Goal: Information Seeking & Learning: Compare options

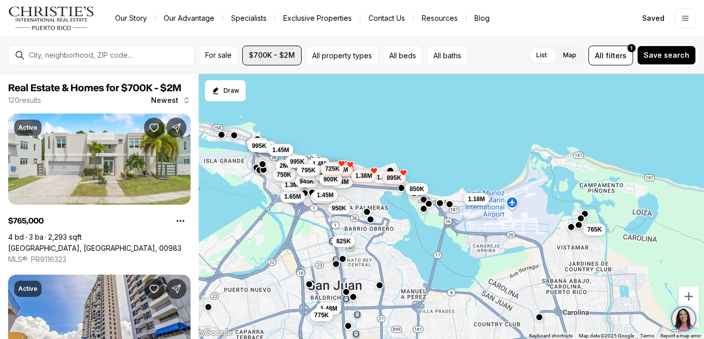
click at [286, 62] on button "$700K - $2M" at bounding box center [271, 56] width 59 height 20
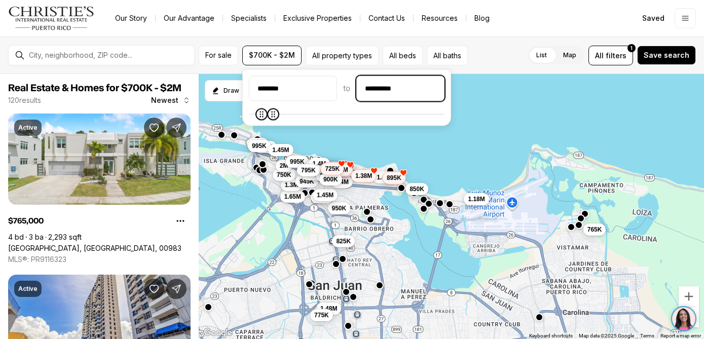
click at [387, 88] on input "**********" at bounding box center [400, 89] width 87 height 24
type input "**********"
click at [664, 54] on span "Save search" at bounding box center [667, 55] width 46 height 8
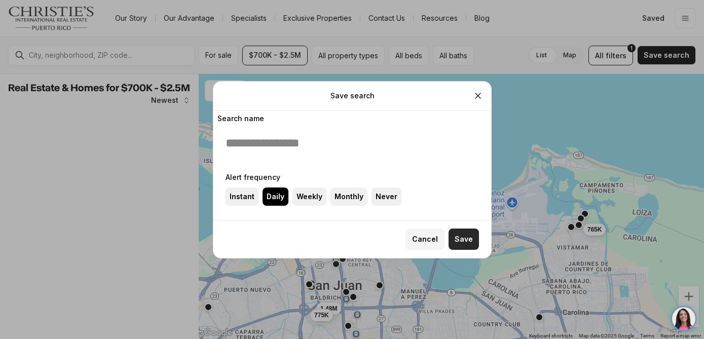
click at [466, 239] on span "Save" at bounding box center [464, 239] width 18 height 8
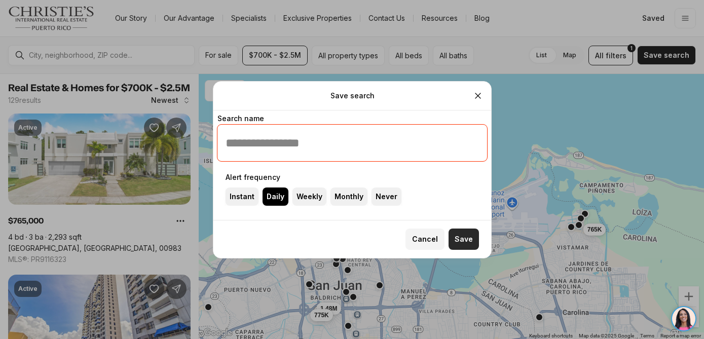
click at [466, 239] on span "Save" at bounding box center [464, 239] width 18 height 8
click at [297, 139] on input "Search name" at bounding box center [352, 143] width 253 height 20
click at [297, 141] on input "Search name" at bounding box center [352, 143] width 253 height 20
click at [308, 196] on label "Weekly" at bounding box center [310, 197] width 34 height 18
click at [0, 0] on button "Weekly" at bounding box center [0, 0] width 0 height 0
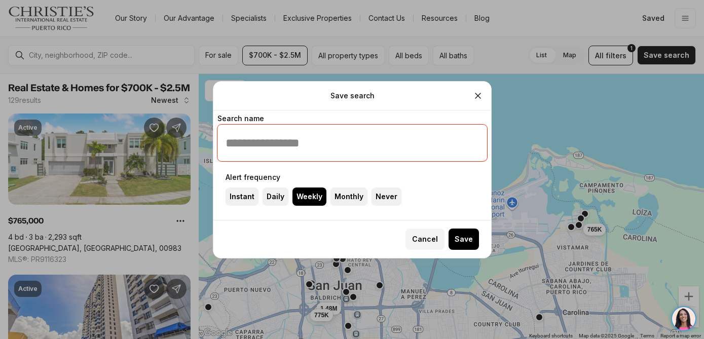
click at [288, 140] on input "Search name" at bounding box center [352, 143] width 253 height 20
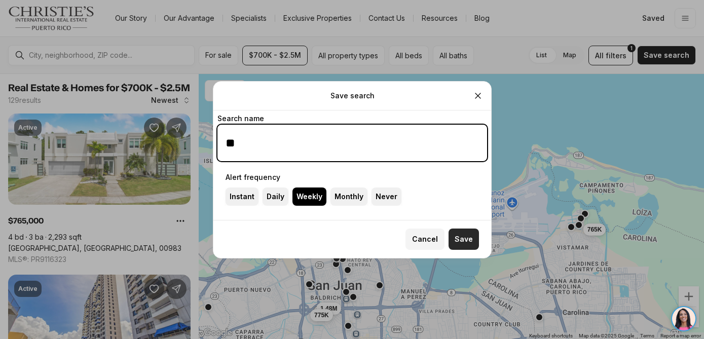
type input "**"
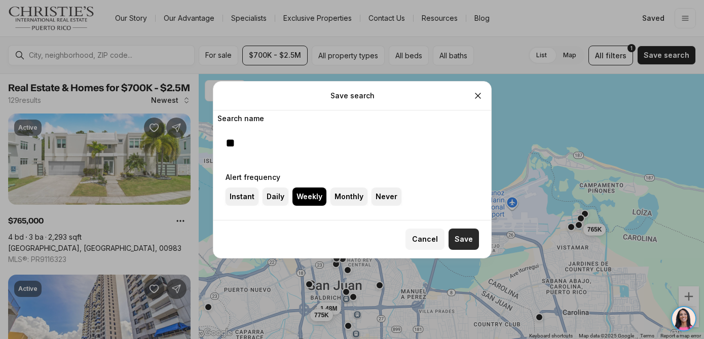
click at [472, 239] on span "Save" at bounding box center [464, 239] width 18 height 8
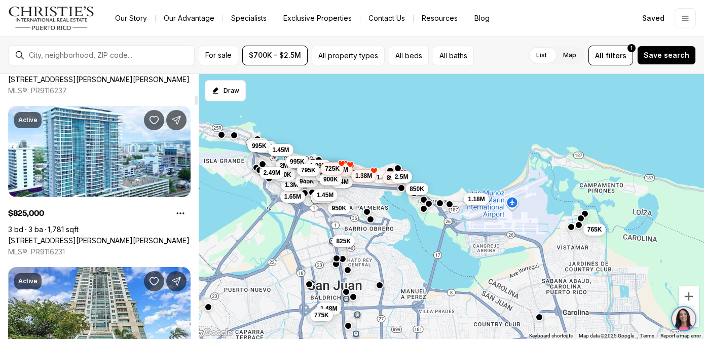
scroll to position [654, 0]
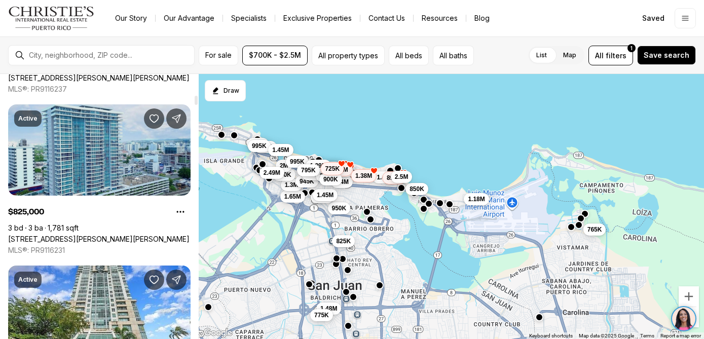
click at [94, 235] on link "48 AVENIDA LUIS MUÑOZ RIVERA #2701, SAN JUAN PR, 00918" at bounding box center [98, 239] width 181 height 9
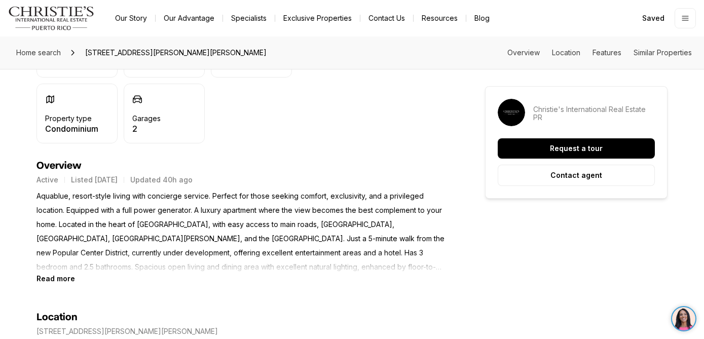
scroll to position [361, 0]
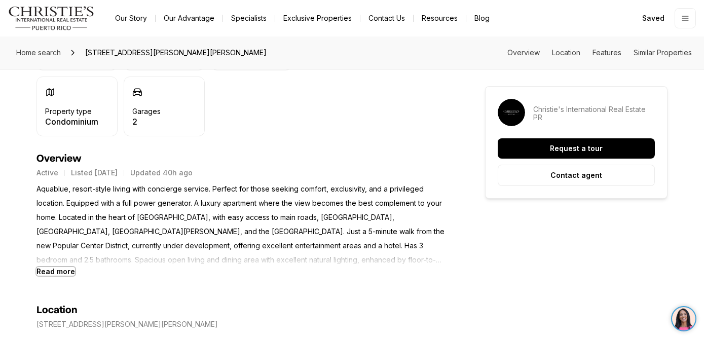
click at [54, 274] on b "Read more" at bounding box center [56, 271] width 39 height 9
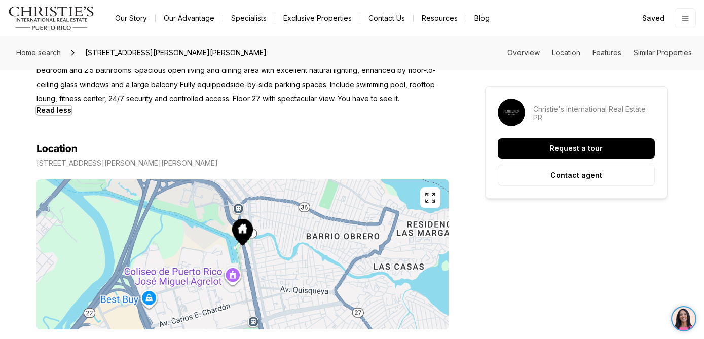
scroll to position [552, 0]
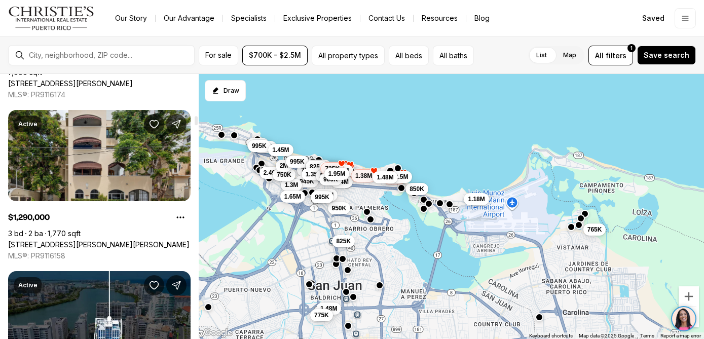
scroll to position [1295, 0]
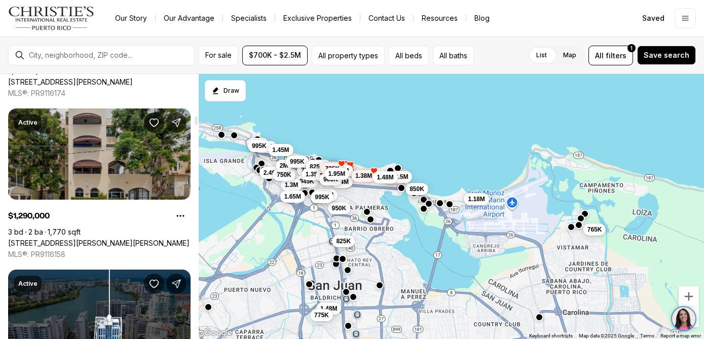
click at [102, 239] on link "14 CERVANTES #2, SAN JUAN PR, 00907" at bounding box center [98, 243] width 181 height 9
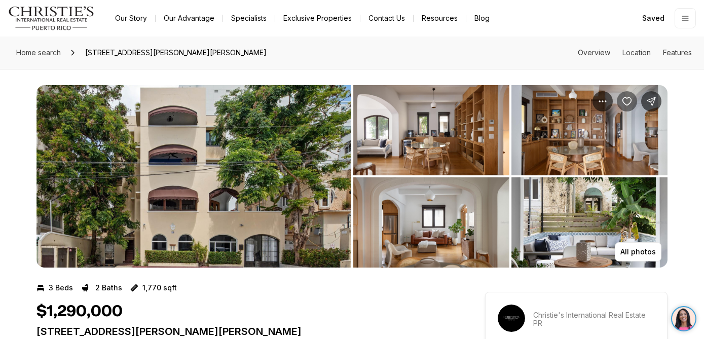
click at [624, 102] on icon "Save Property: 14 CERVANTES #2" at bounding box center [627, 102] width 9 height 8
click at [247, 202] on img "View image gallery" at bounding box center [194, 176] width 315 height 183
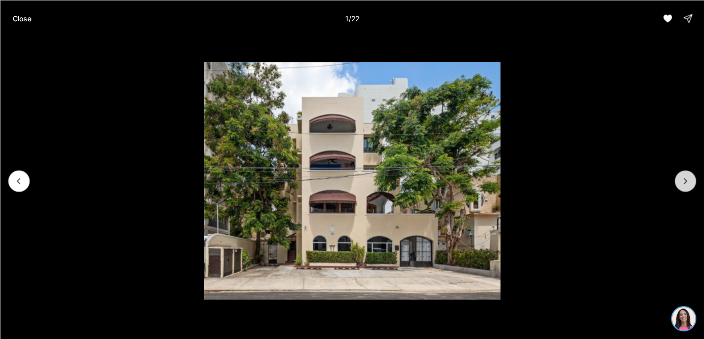
click at [682, 186] on button "Next slide" at bounding box center [685, 180] width 21 height 21
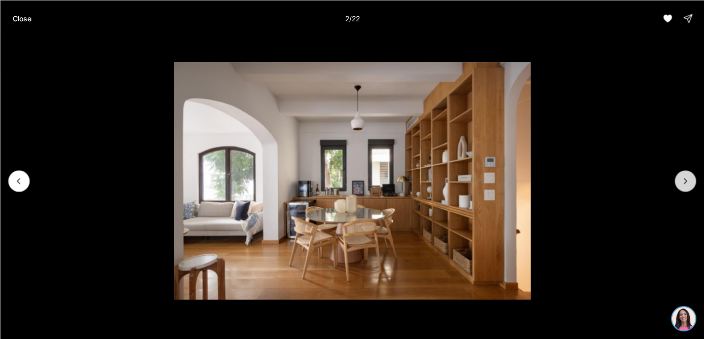
click at [682, 187] on button "Next slide" at bounding box center [685, 180] width 21 height 21
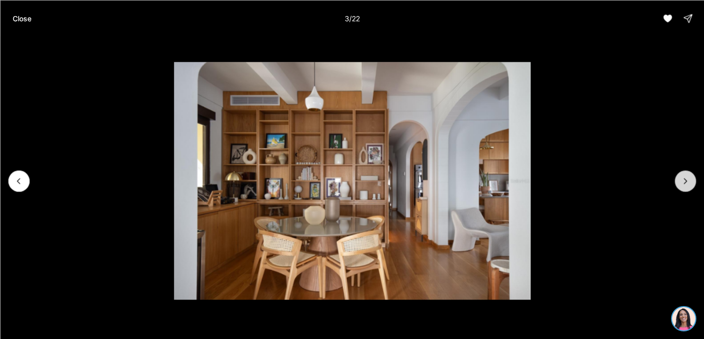
click at [682, 188] on button "Next slide" at bounding box center [685, 180] width 21 height 21
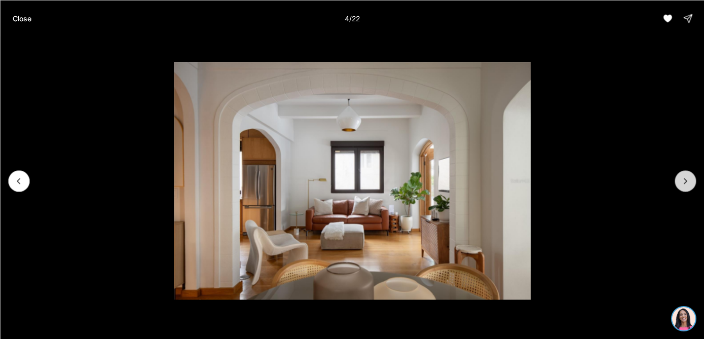
click at [682, 189] on button "Next slide" at bounding box center [685, 180] width 21 height 21
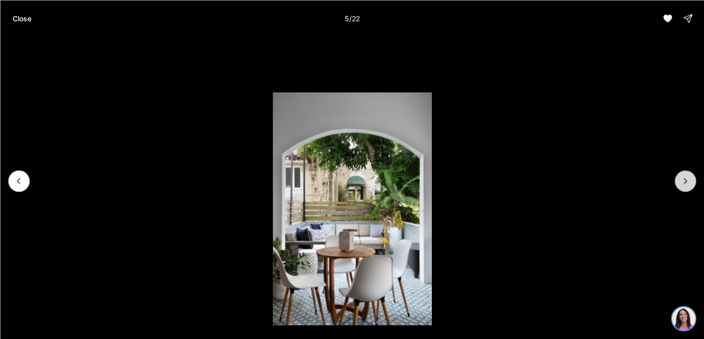
click at [682, 190] on button "Next slide" at bounding box center [685, 180] width 21 height 21
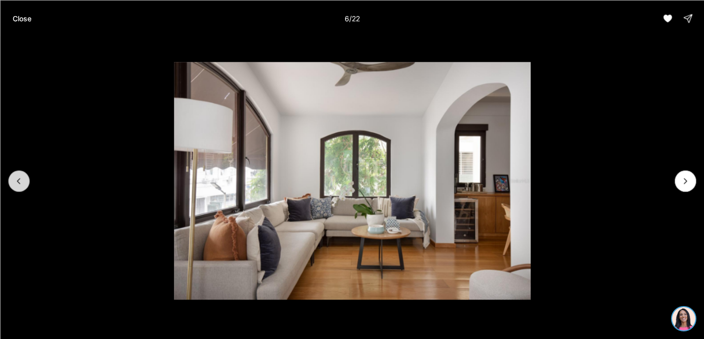
click at [18, 187] on button "Previous slide" at bounding box center [18, 180] width 21 height 21
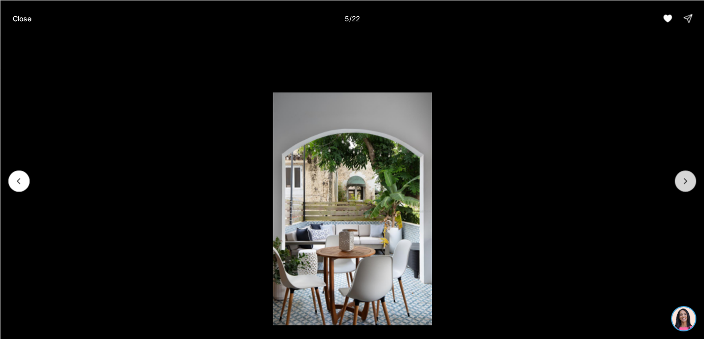
click at [684, 181] on icon "Next slide" at bounding box center [685, 181] width 10 height 10
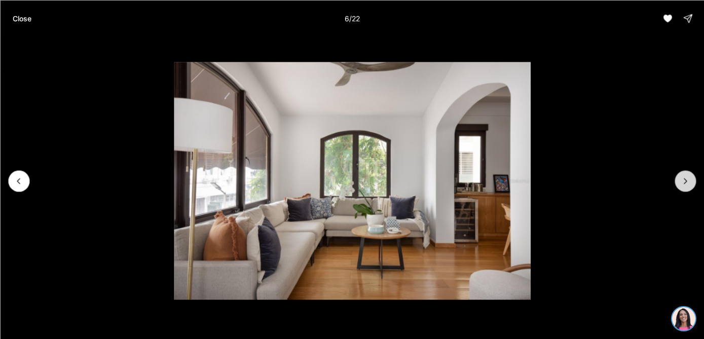
click at [684, 181] on icon "Next slide" at bounding box center [685, 181] width 10 height 10
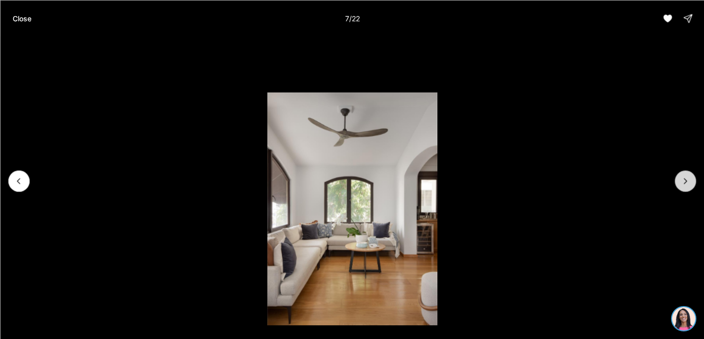
click at [684, 181] on icon "Next slide" at bounding box center [685, 181] width 10 height 10
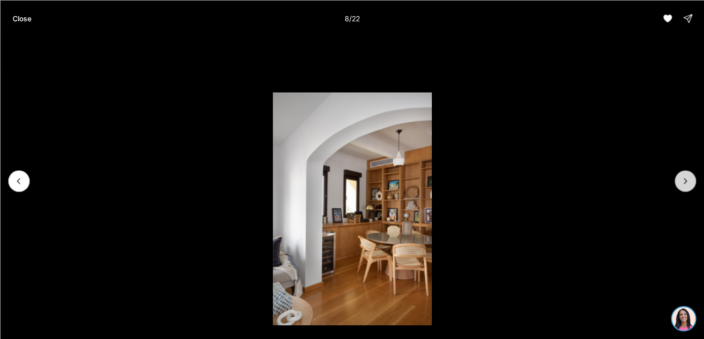
click at [684, 181] on icon "Next slide" at bounding box center [685, 181] width 10 height 10
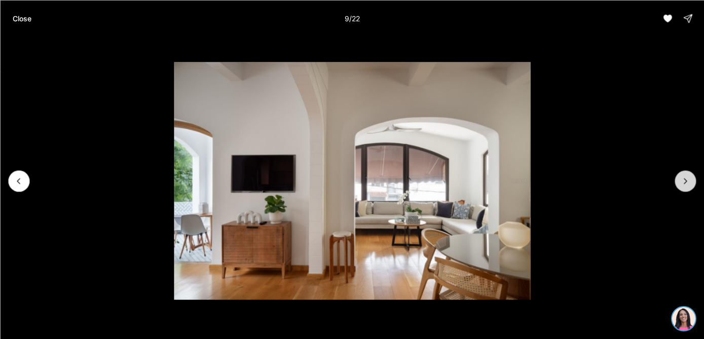
click at [684, 181] on icon "Next slide" at bounding box center [685, 181] width 10 height 10
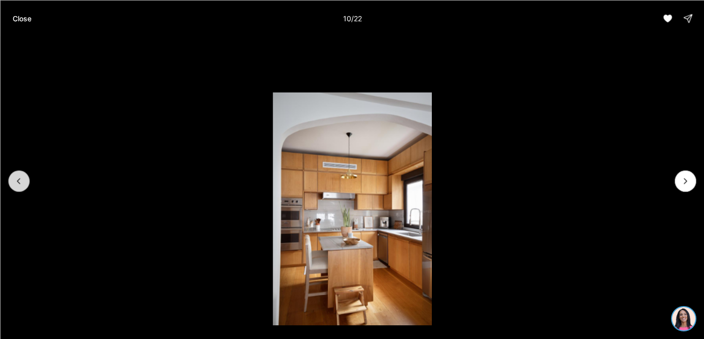
click at [17, 179] on icon "Previous slide" at bounding box center [19, 181] width 10 height 10
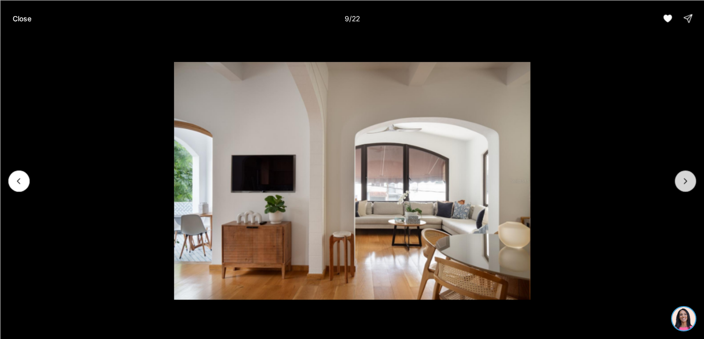
click at [687, 178] on icon "Next slide" at bounding box center [685, 181] width 10 height 10
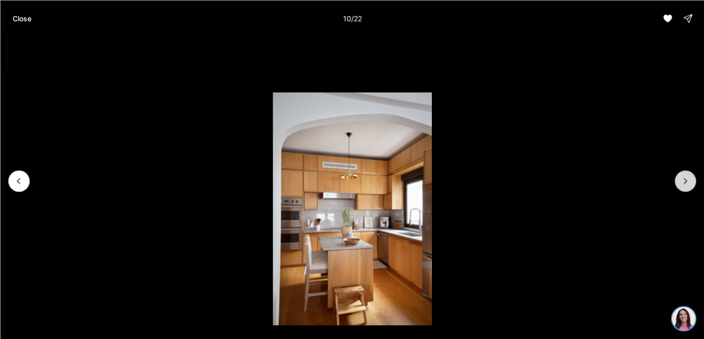
click at [687, 178] on icon "Next slide" at bounding box center [685, 181] width 10 height 10
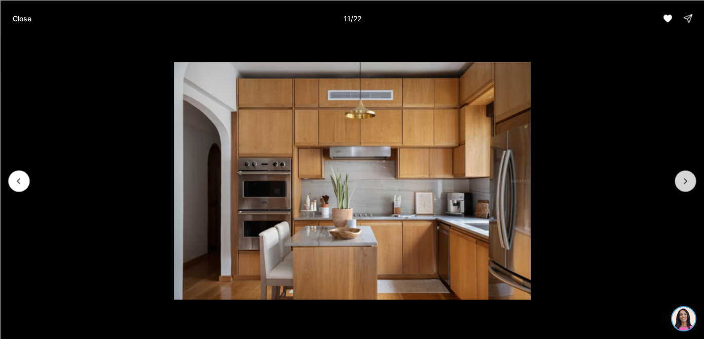
click at [687, 178] on icon "Next slide" at bounding box center [685, 181] width 10 height 10
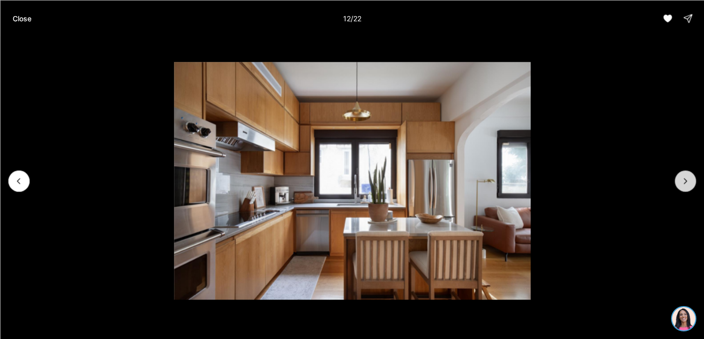
click at [687, 178] on icon "Next slide" at bounding box center [685, 181] width 10 height 10
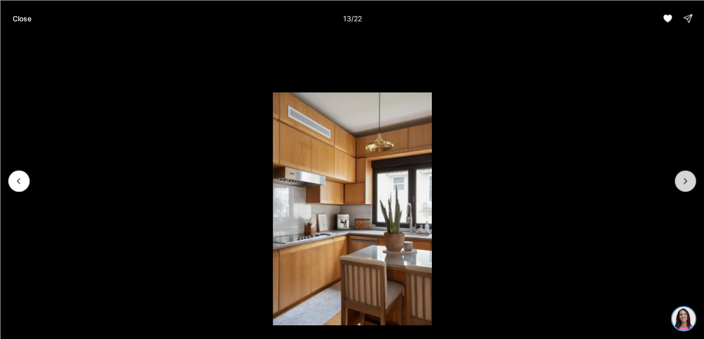
click at [687, 178] on icon "Next slide" at bounding box center [685, 181] width 10 height 10
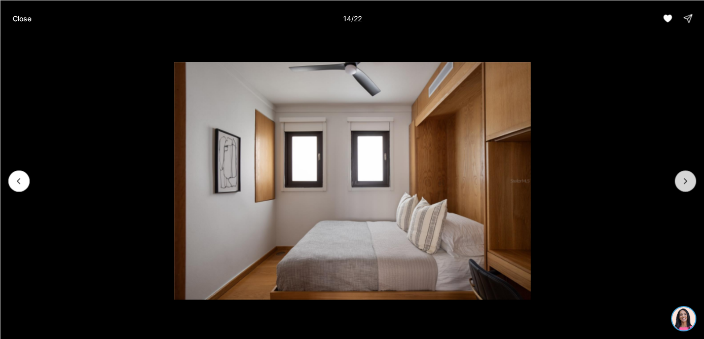
click at [687, 178] on icon "Next slide" at bounding box center [685, 181] width 10 height 10
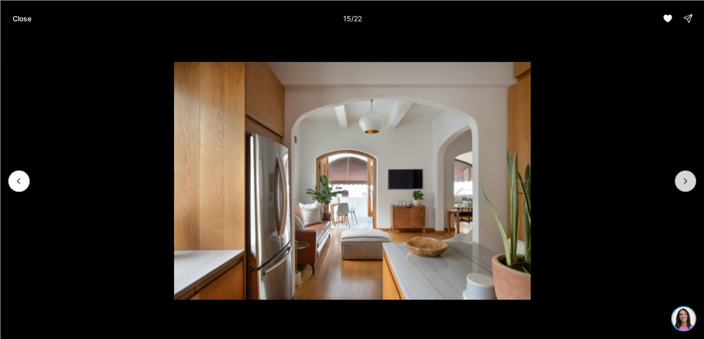
click at [687, 178] on icon "Next slide" at bounding box center [685, 181] width 10 height 10
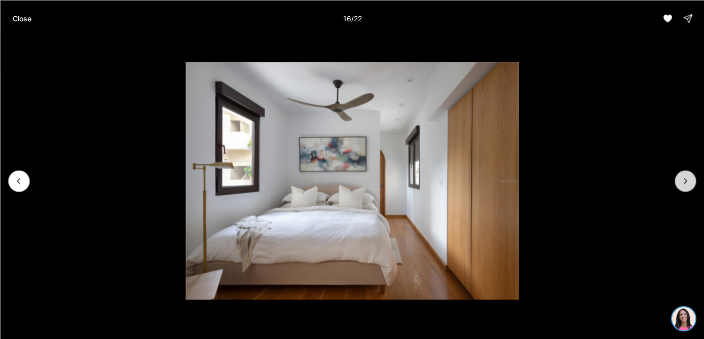
click at [687, 178] on icon "Next slide" at bounding box center [685, 181] width 10 height 10
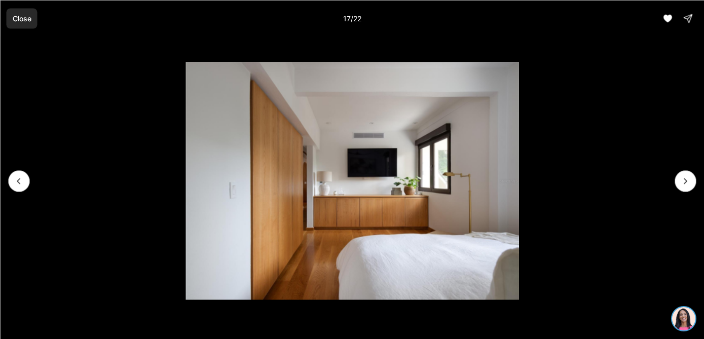
click at [29, 17] on p "Close" at bounding box center [21, 18] width 19 height 8
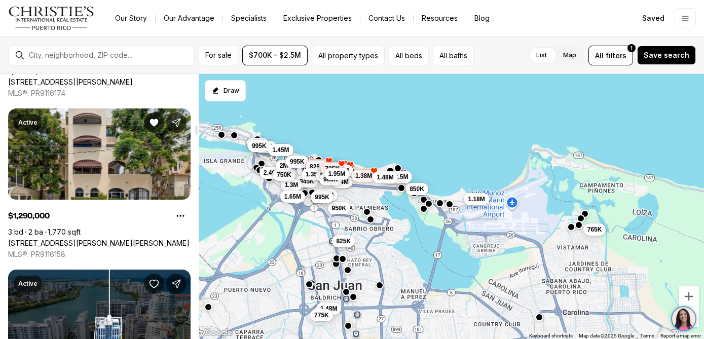
scroll to position [1600, 0]
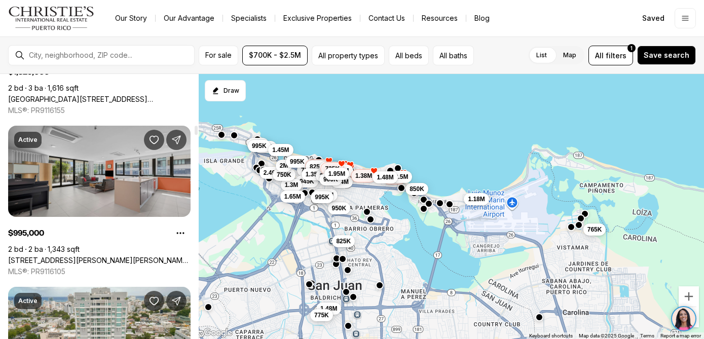
click at [116, 256] on link "[STREET_ADDRESS][PERSON_NAME][PERSON_NAME][PERSON_NAME]" at bounding box center [99, 260] width 183 height 9
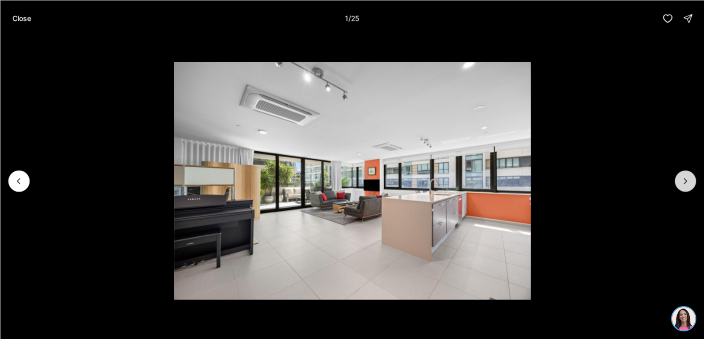
click at [685, 180] on icon "Next slide" at bounding box center [685, 181] width 10 height 10
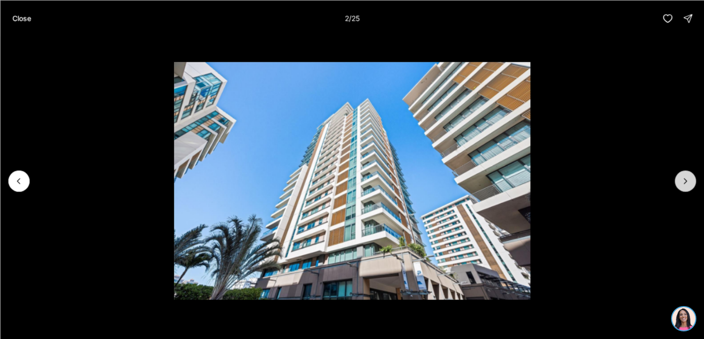
click at [685, 180] on icon "Next slide" at bounding box center [685, 181] width 10 height 10
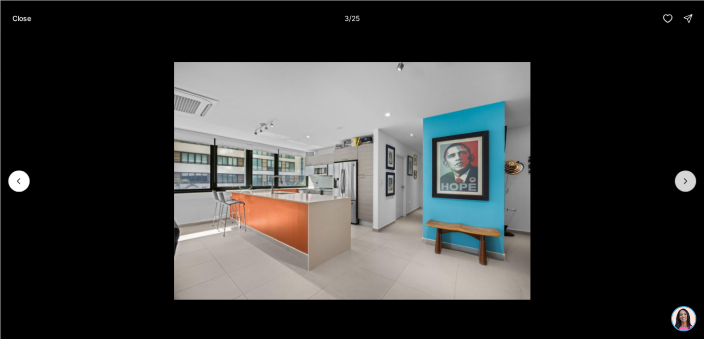
click at [685, 181] on icon "Next slide" at bounding box center [685, 181] width 10 height 10
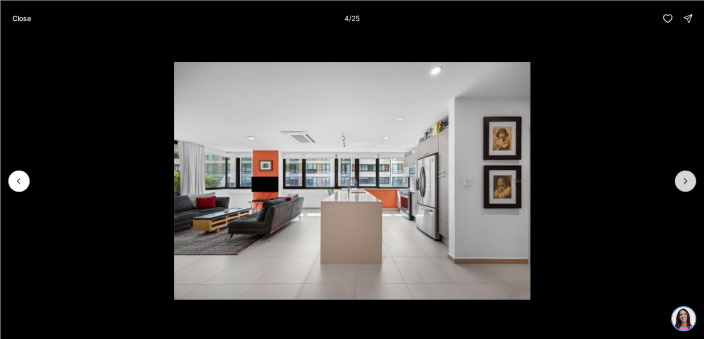
click at [685, 181] on icon "Next slide" at bounding box center [685, 180] width 3 height 5
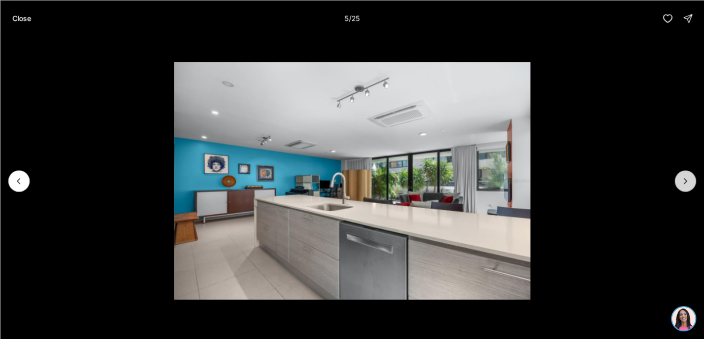
click at [685, 182] on icon "Next slide" at bounding box center [685, 180] width 3 height 5
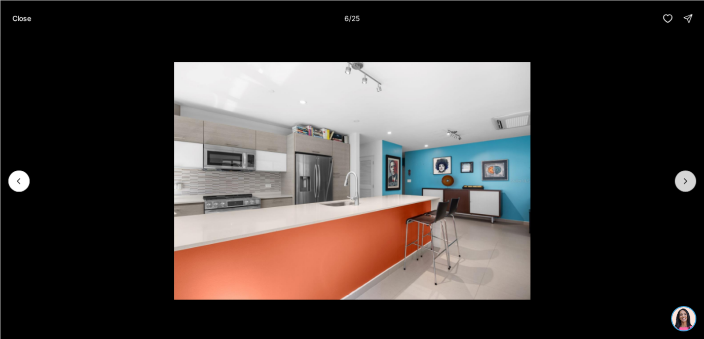
click at [685, 182] on icon "Next slide" at bounding box center [685, 180] width 3 height 5
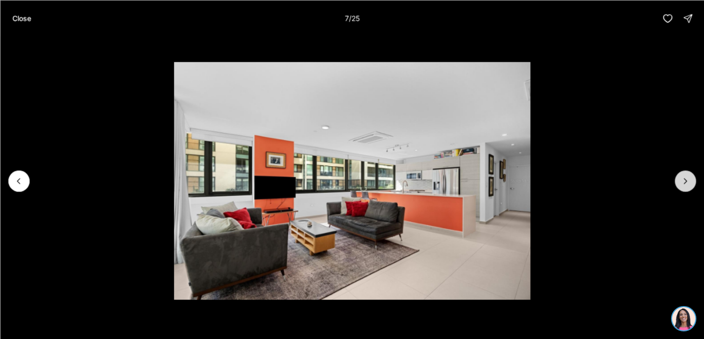
click at [685, 181] on icon "Next slide" at bounding box center [685, 180] width 3 height 5
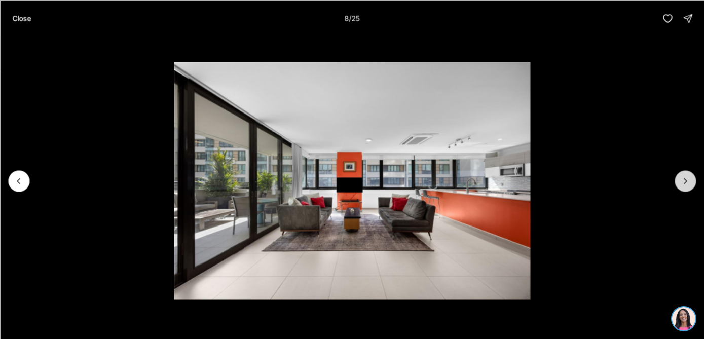
click at [685, 183] on icon "Next slide" at bounding box center [685, 181] width 10 height 10
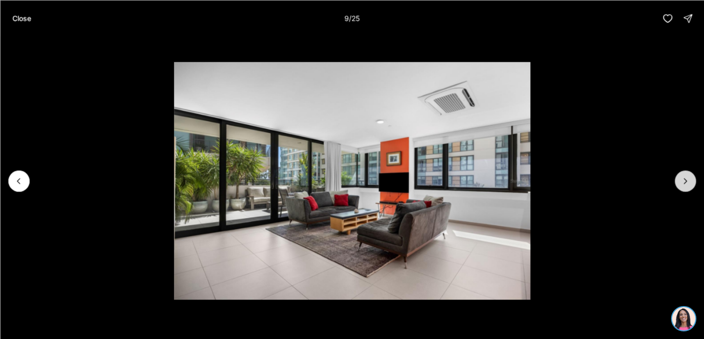
click at [685, 183] on icon "Next slide" at bounding box center [685, 181] width 10 height 10
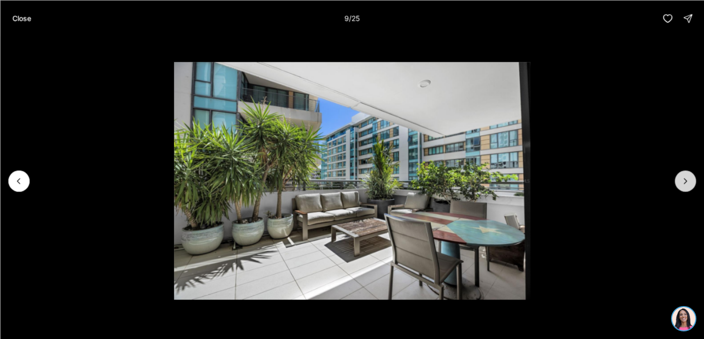
click at [685, 183] on icon "Next slide" at bounding box center [685, 181] width 10 height 10
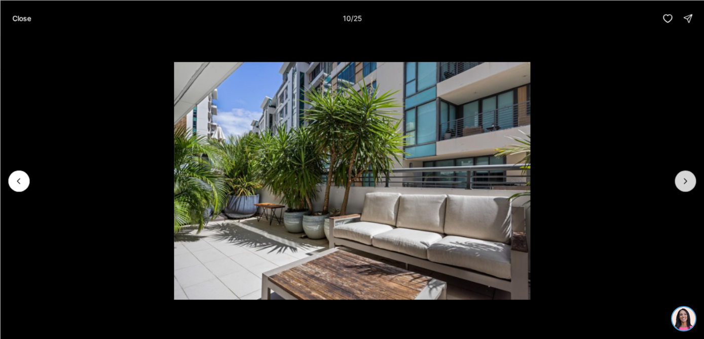
click at [685, 183] on icon "Next slide" at bounding box center [685, 181] width 10 height 10
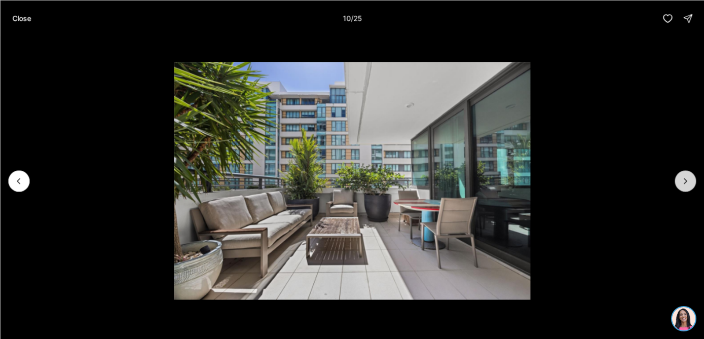
click at [685, 183] on icon "Next slide" at bounding box center [685, 181] width 10 height 10
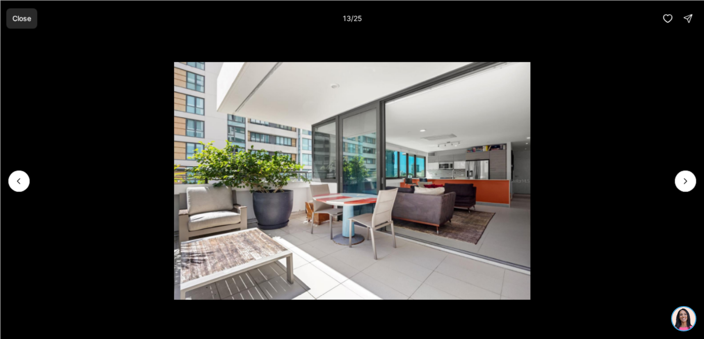
click at [19, 23] on button "Close" at bounding box center [21, 18] width 31 height 20
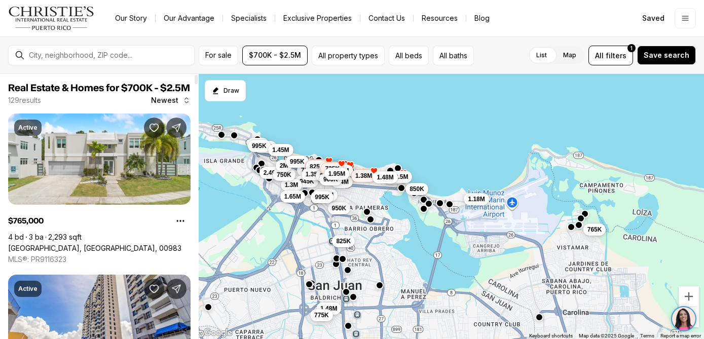
click at [184, 103] on icon "button" at bounding box center [187, 100] width 8 height 8
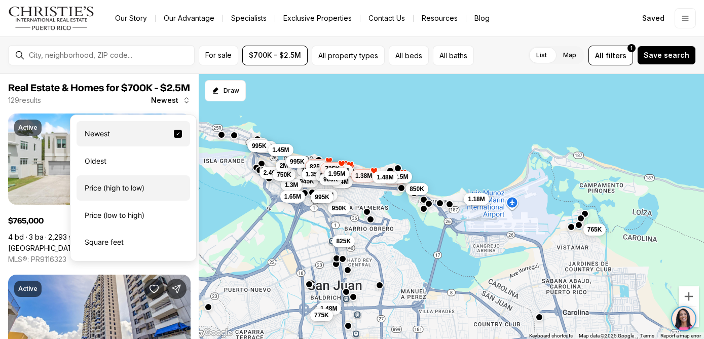
click at [129, 192] on div "Price (high to low)" at bounding box center [134, 187] width 114 height 25
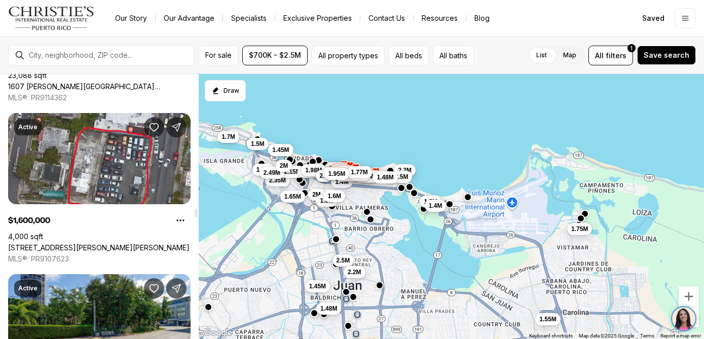
scroll to position [4199, 0]
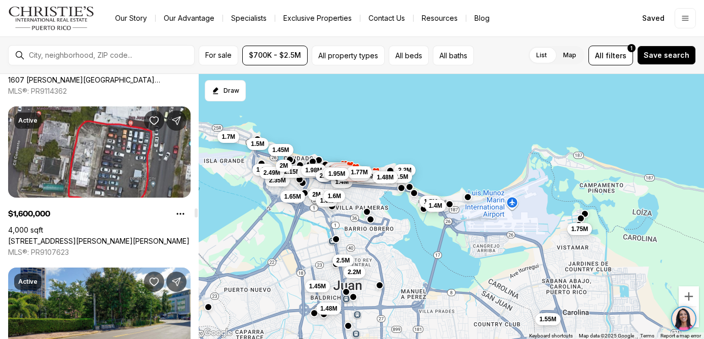
click at [103, 237] on link "274 CALLE SAN JORGE, SAN JUAN PR, 00912" at bounding box center [98, 241] width 181 height 9
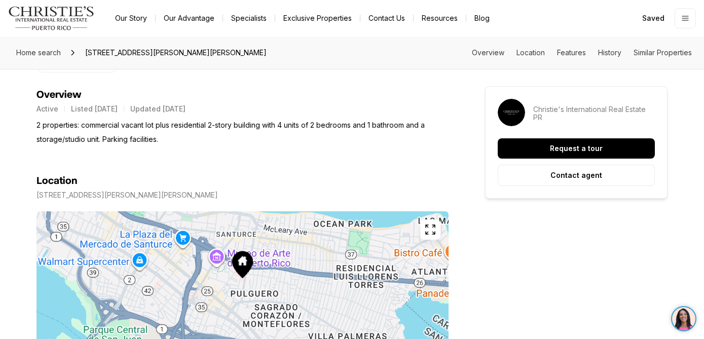
scroll to position [418, 0]
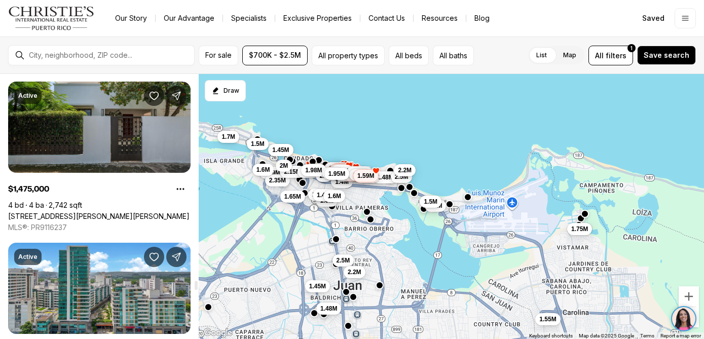
scroll to position [6465, 0]
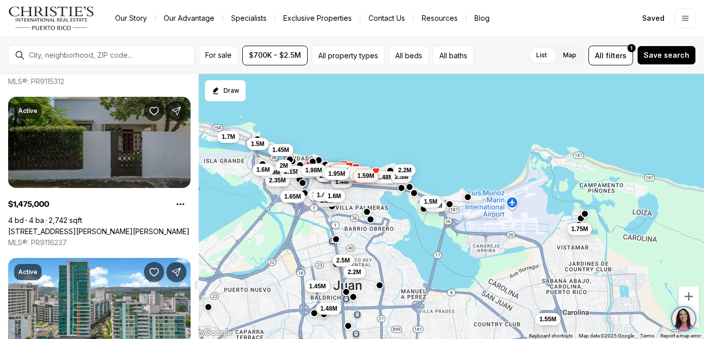
click at [112, 227] on link "[STREET_ADDRESS][PERSON_NAME][PERSON_NAME]" at bounding box center [98, 231] width 181 height 9
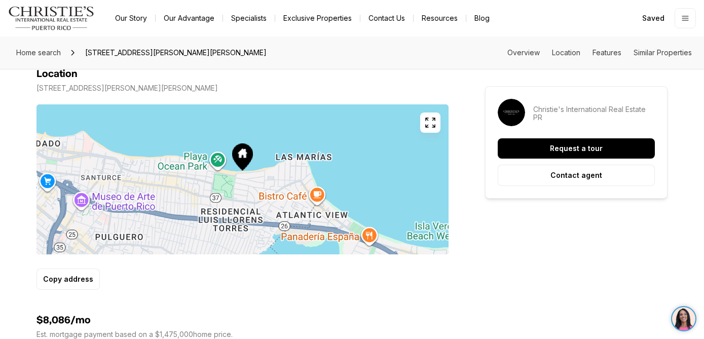
scroll to position [595, 0]
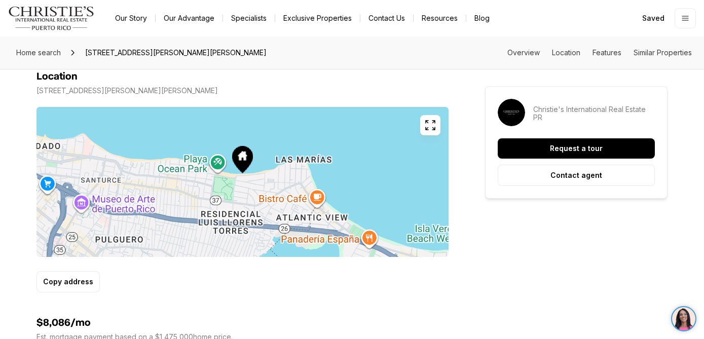
click at [425, 125] on icon "button" at bounding box center [430, 125] width 12 height 12
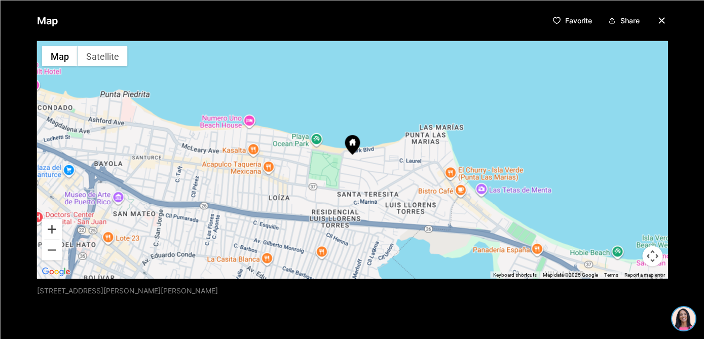
click at [53, 223] on button "Zoom in" at bounding box center [52, 229] width 20 height 20
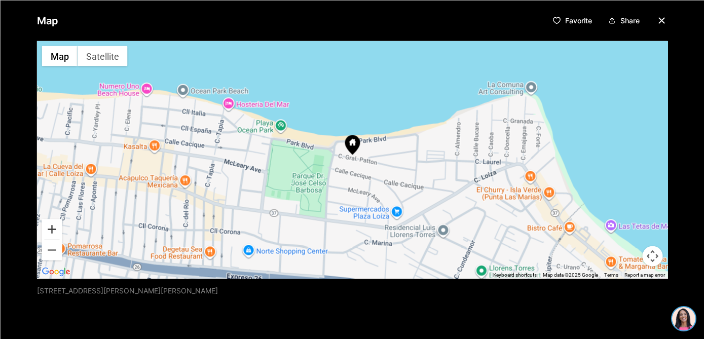
click at [54, 223] on button "Zoom in" at bounding box center [52, 229] width 20 height 20
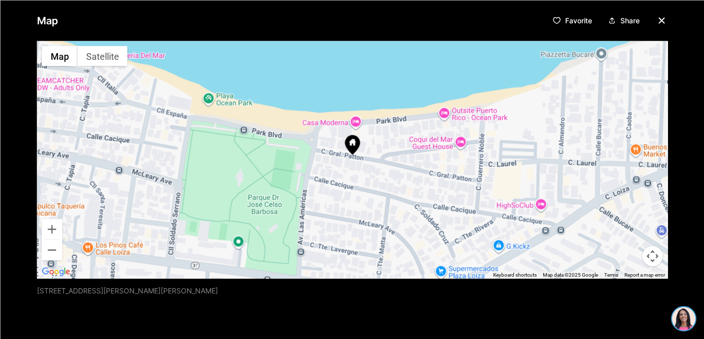
drag, startPoint x: 216, startPoint y: 198, endPoint x: 227, endPoint y: 196, distance: 10.3
click at [227, 196] on div at bounding box center [352, 160] width 631 height 238
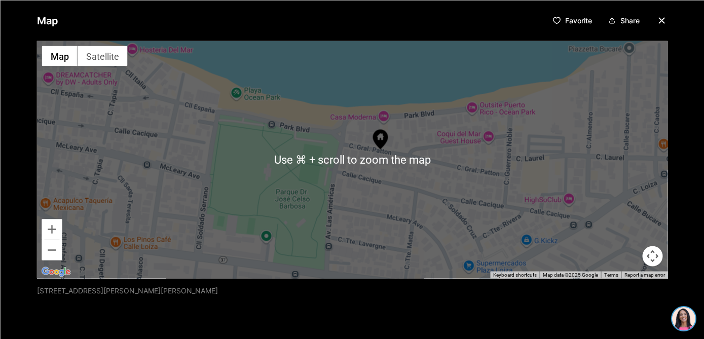
drag, startPoint x: 120, startPoint y: 180, endPoint x: 135, endPoint y: 182, distance: 15.8
click at [135, 182] on div at bounding box center [352, 160] width 631 height 238
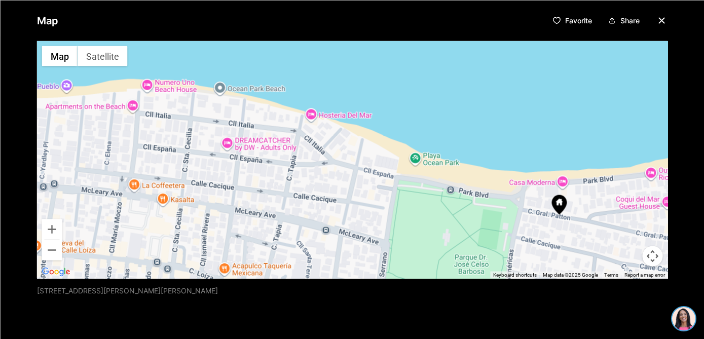
drag, startPoint x: 112, startPoint y: 180, endPoint x: 251, endPoint y: 239, distance: 151.5
click at [251, 239] on div at bounding box center [352, 160] width 631 height 238
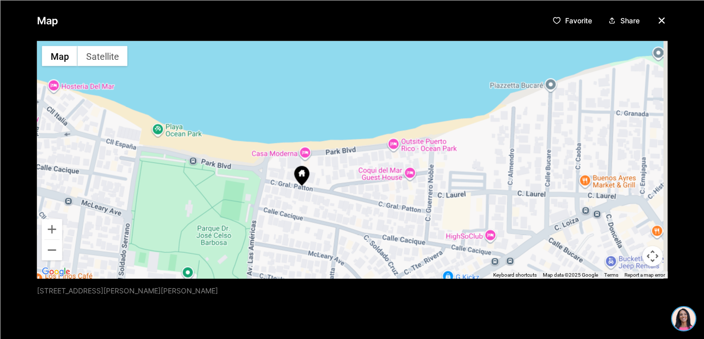
drag, startPoint x: 518, startPoint y: 244, endPoint x: 254, endPoint y: 211, distance: 265.7
click at [254, 211] on div at bounding box center [352, 160] width 631 height 238
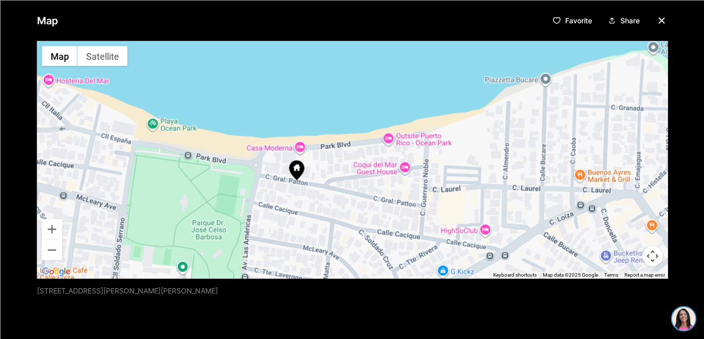
click at [663, 21] on icon "button" at bounding box center [662, 20] width 12 height 12
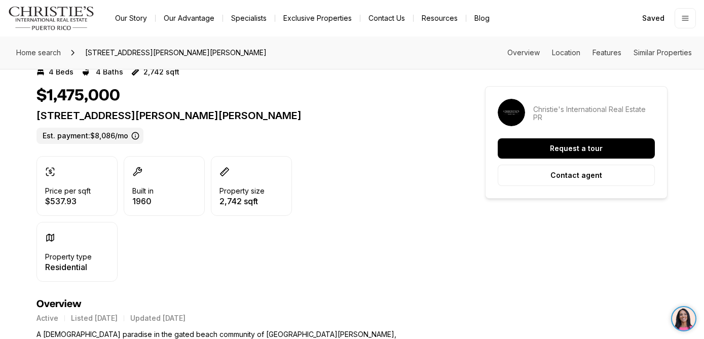
scroll to position [0, 0]
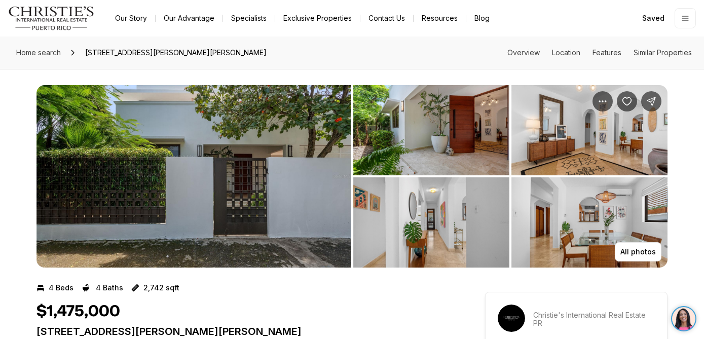
click at [243, 185] on img "View image gallery" at bounding box center [194, 176] width 315 height 183
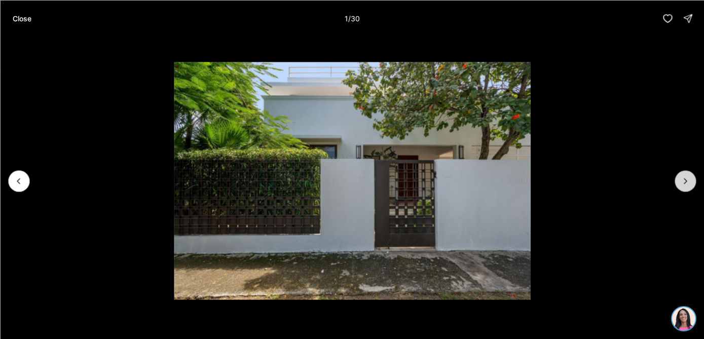
click at [683, 181] on icon "Next slide" at bounding box center [685, 181] width 10 height 10
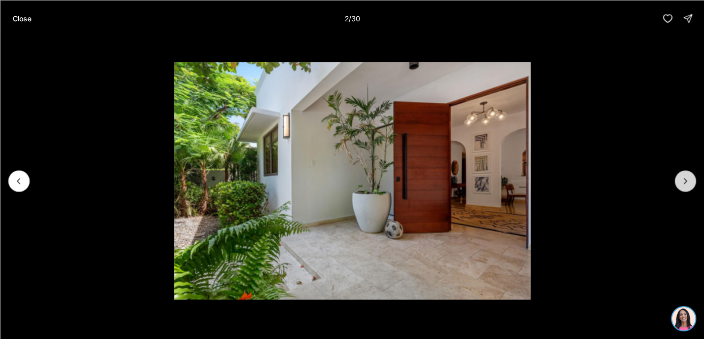
click at [683, 181] on icon "Next slide" at bounding box center [685, 181] width 10 height 10
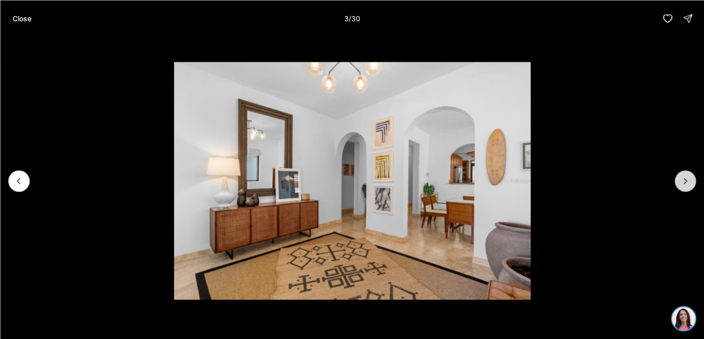
click at [683, 181] on icon "Next slide" at bounding box center [685, 181] width 10 height 10
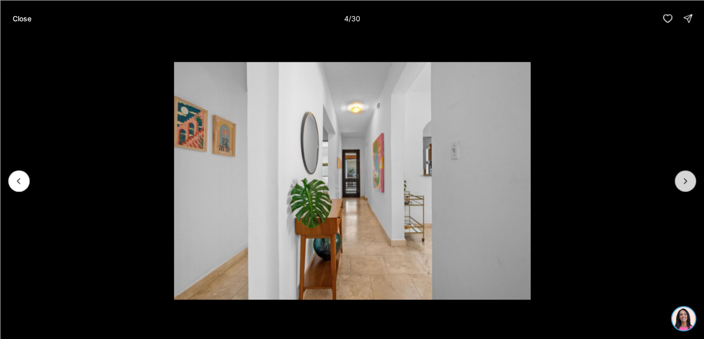
click at [683, 181] on icon "Next slide" at bounding box center [685, 181] width 10 height 10
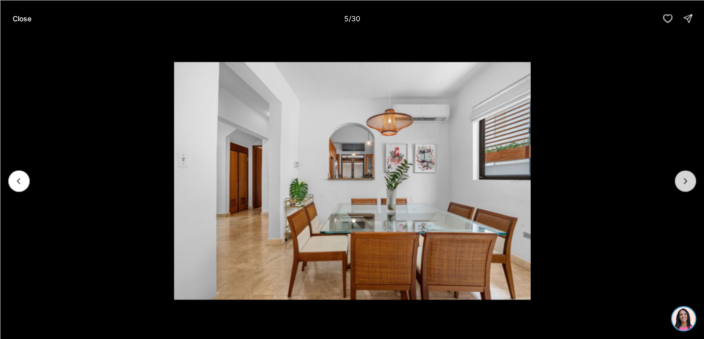
click at [683, 182] on icon "Next slide" at bounding box center [685, 181] width 10 height 10
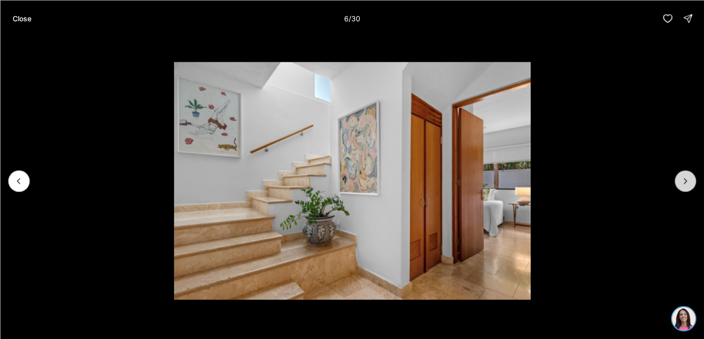
click at [683, 182] on icon "Next slide" at bounding box center [685, 181] width 10 height 10
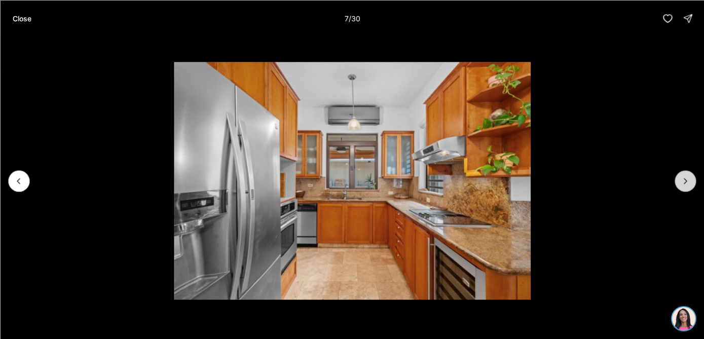
click at [683, 182] on icon "Next slide" at bounding box center [685, 181] width 10 height 10
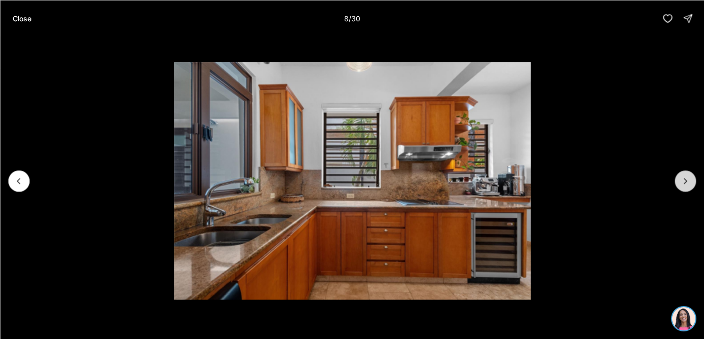
click at [683, 182] on icon "Next slide" at bounding box center [685, 181] width 10 height 10
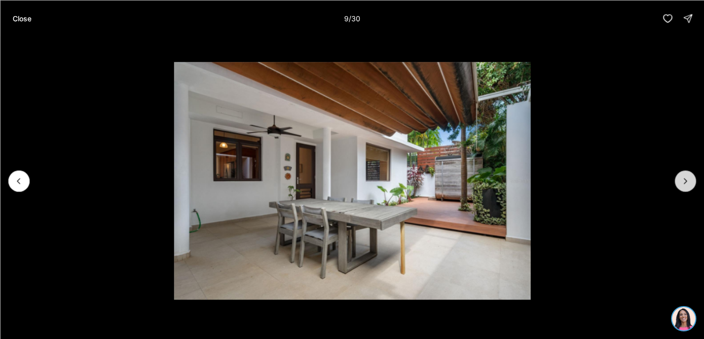
click at [683, 183] on icon "Next slide" at bounding box center [685, 181] width 10 height 10
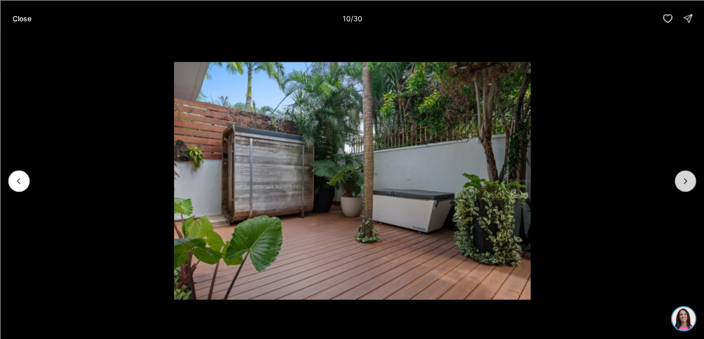
click at [683, 183] on icon "Next slide" at bounding box center [685, 181] width 10 height 10
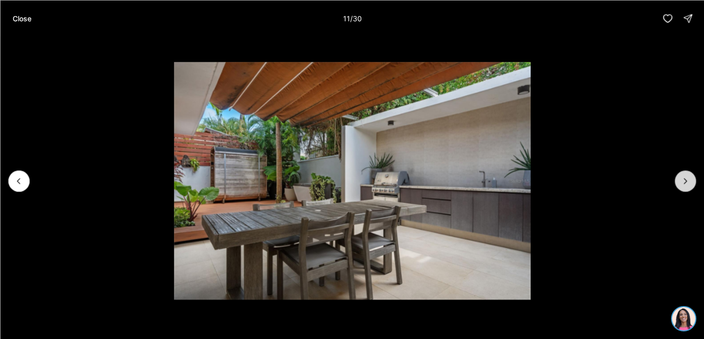
click at [684, 183] on icon "Next slide" at bounding box center [685, 180] width 3 height 5
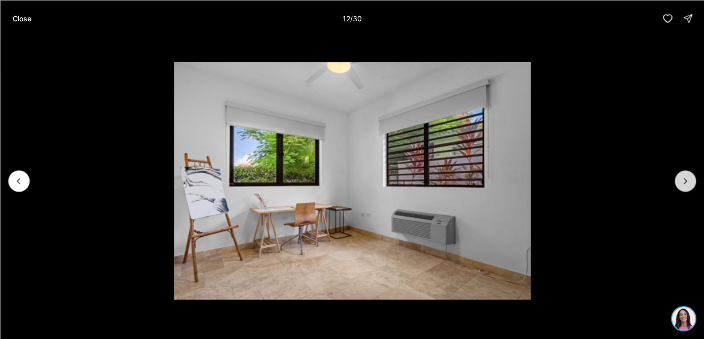
click at [684, 184] on icon "Next slide" at bounding box center [685, 181] width 10 height 10
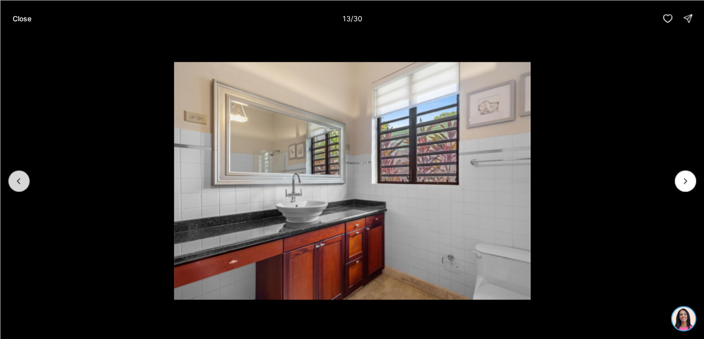
click at [13, 182] on button "Previous slide" at bounding box center [18, 180] width 21 height 21
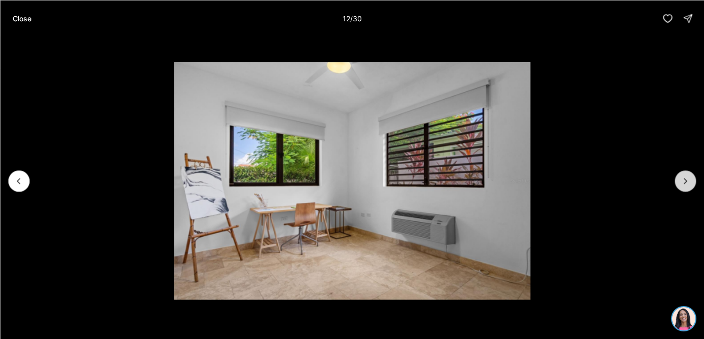
click at [684, 176] on icon "Next slide" at bounding box center [685, 181] width 10 height 10
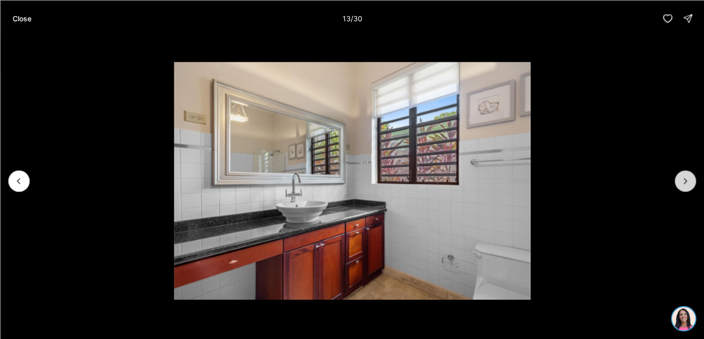
click at [684, 176] on icon "Next slide" at bounding box center [685, 181] width 10 height 10
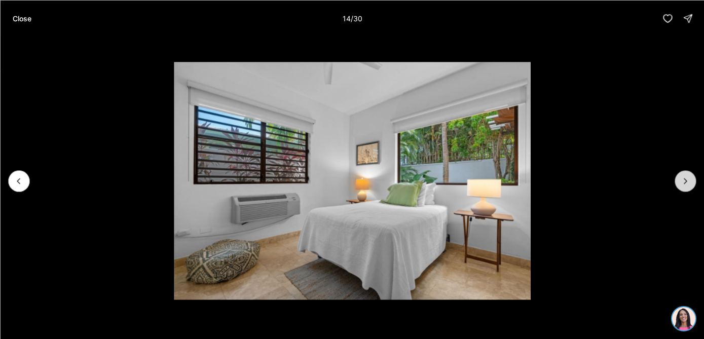
click at [684, 177] on icon "Next slide" at bounding box center [685, 181] width 10 height 10
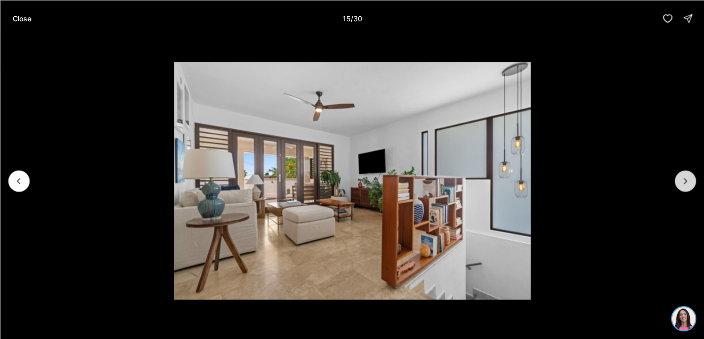
click at [684, 177] on icon "Next slide" at bounding box center [685, 181] width 10 height 10
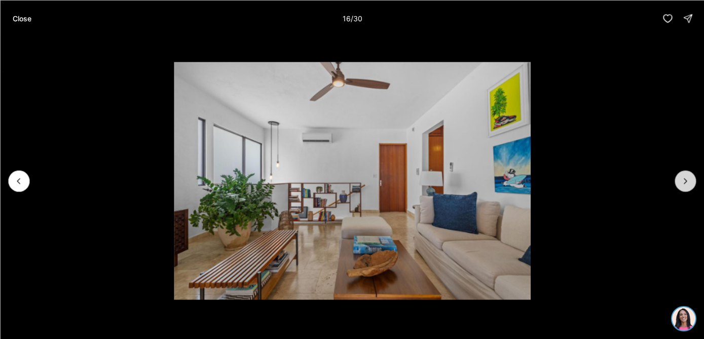
click at [684, 177] on icon "Next slide" at bounding box center [685, 181] width 10 height 10
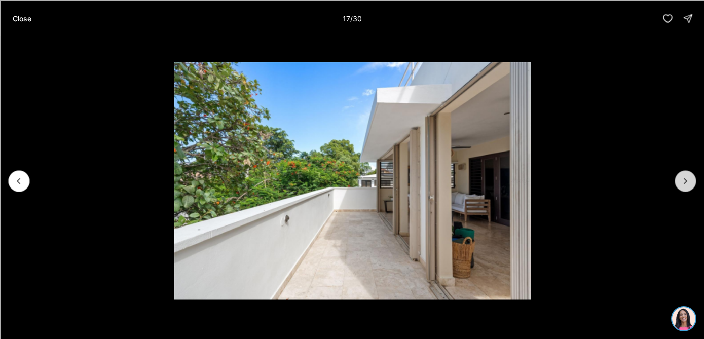
click at [684, 177] on icon "Next slide" at bounding box center [685, 181] width 10 height 10
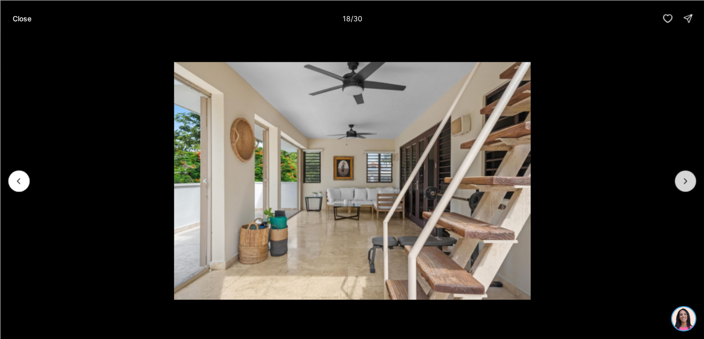
click at [684, 177] on icon "Next slide" at bounding box center [685, 181] width 10 height 10
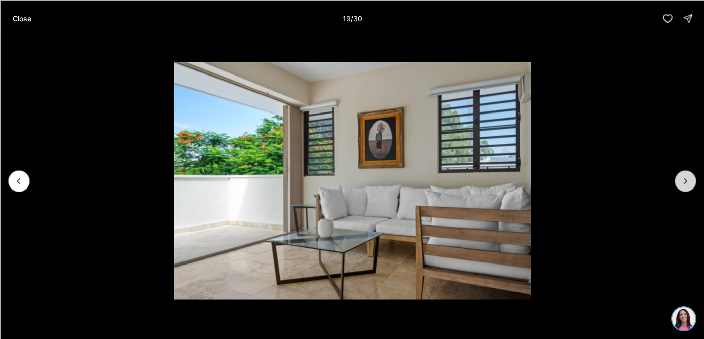
click at [684, 177] on icon "Next slide" at bounding box center [685, 181] width 10 height 10
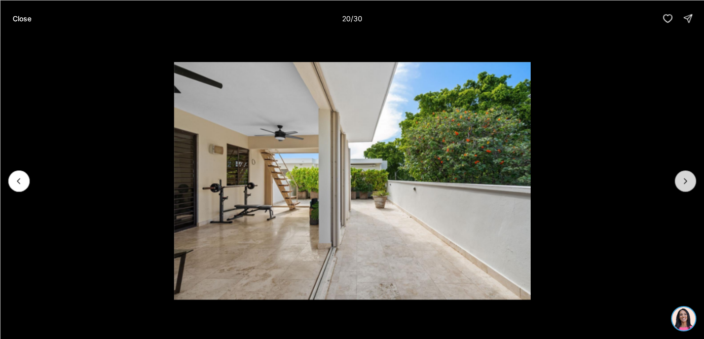
click at [684, 177] on icon "Next slide" at bounding box center [685, 181] width 10 height 10
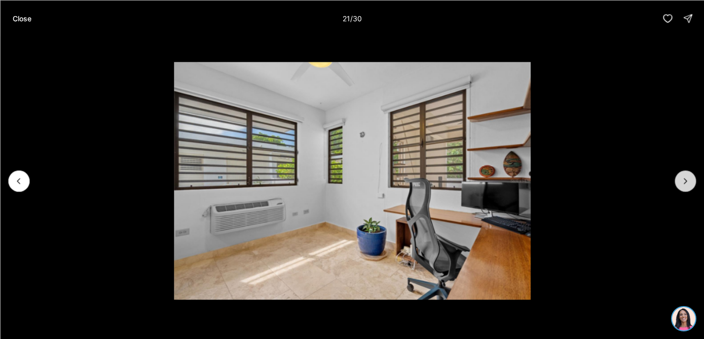
click at [684, 177] on icon "Next slide" at bounding box center [685, 181] width 10 height 10
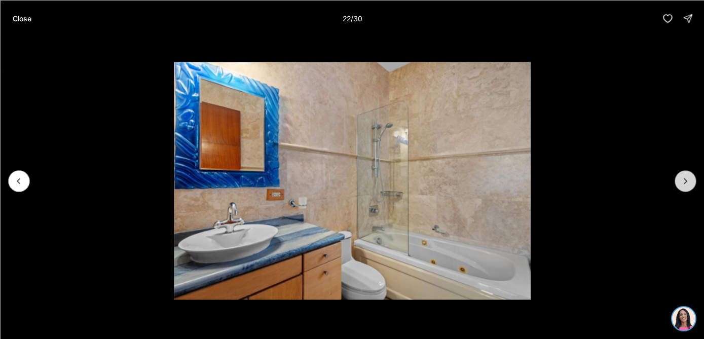
click at [684, 177] on icon "Next slide" at bounding box center [685, 181] width 10 height 10
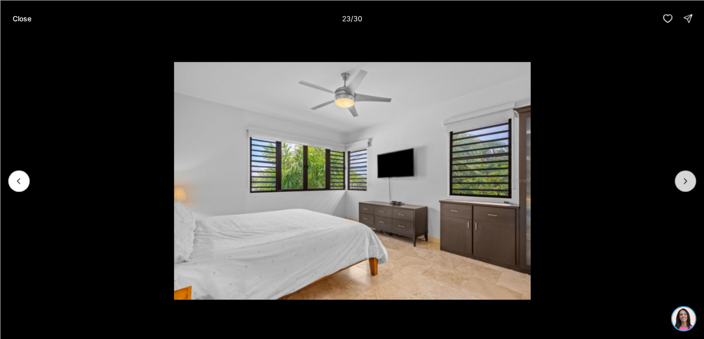
click at [684, 177] on icon "Next slide" at bounding box center [685, 181] width 10 height 10
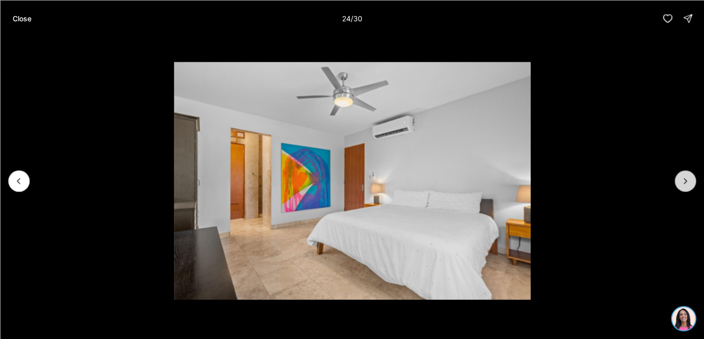
click at [684, 178] on icon "Next slide" at bounding box center [685, 181] width 10 height 10
